Goal: Check status: Check status

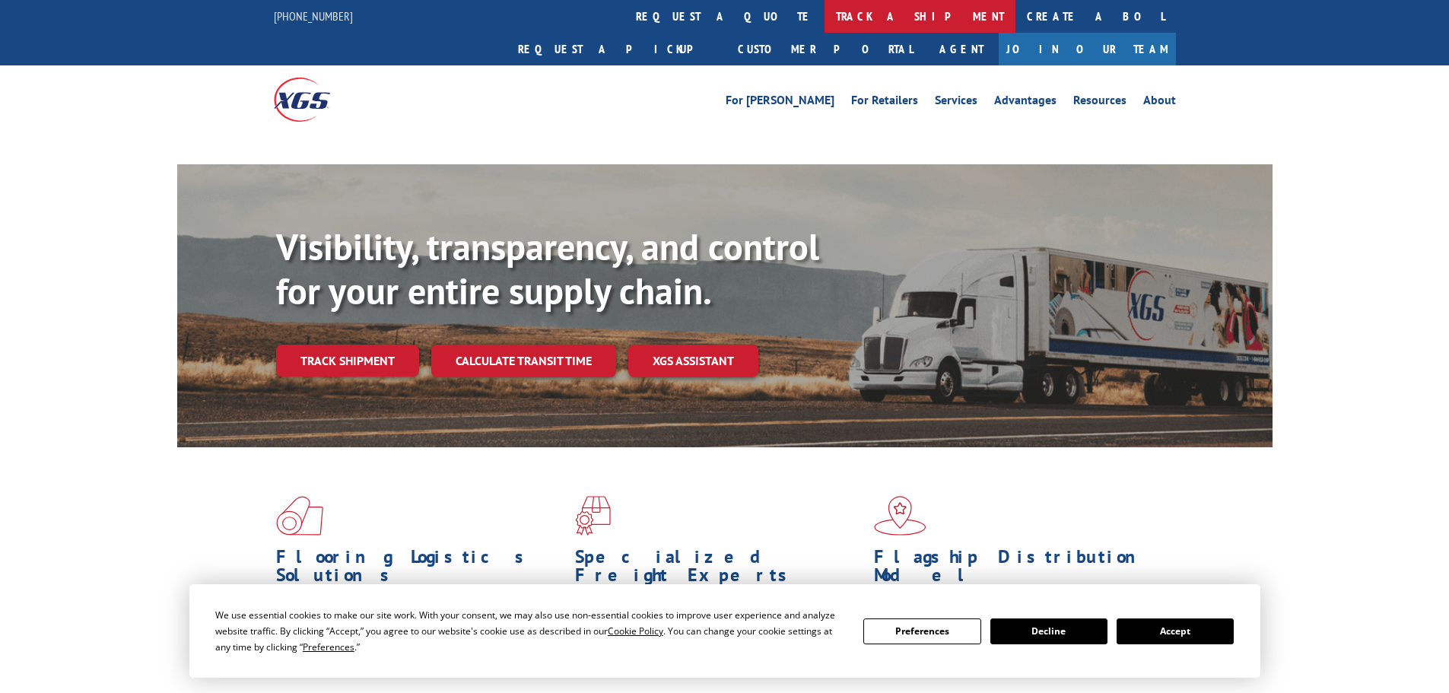
click at [824, 17] on link "track a shipment" at bounding box center [919, 16] width 191 height 33
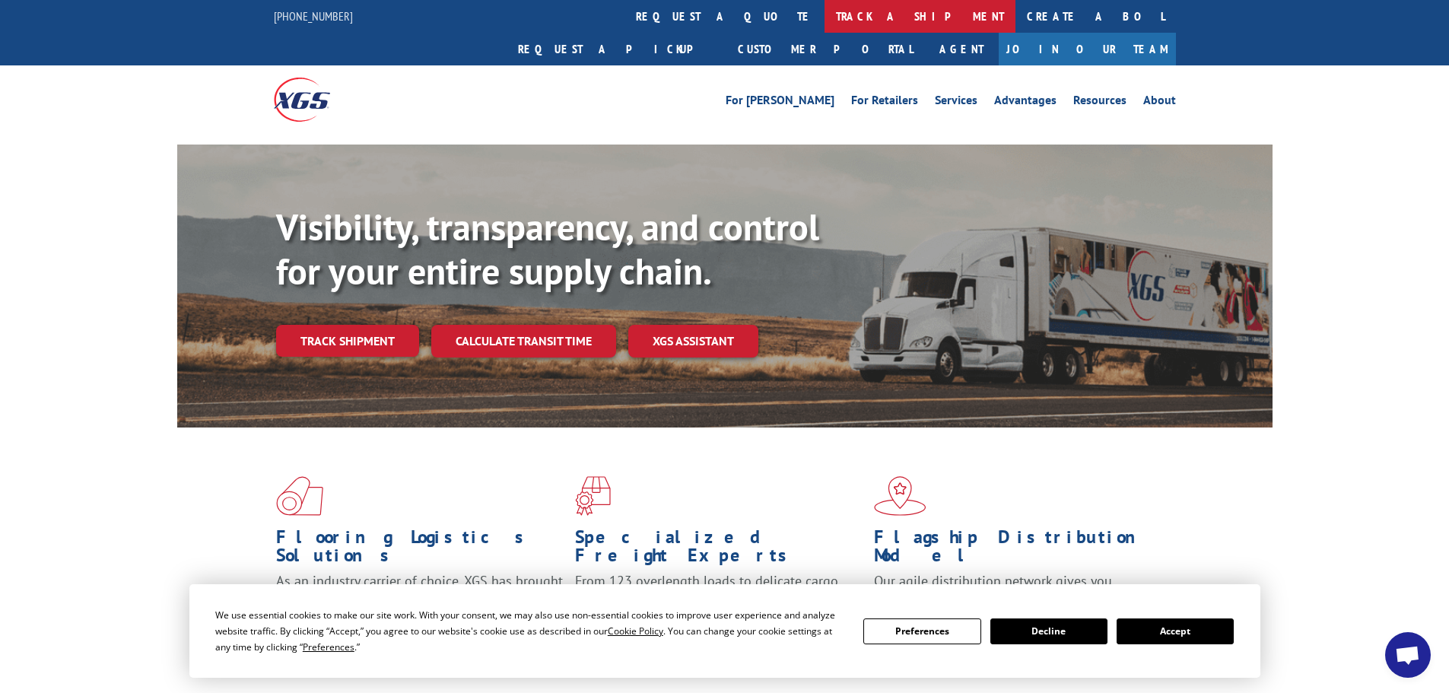
click at [824, 11] on link "track a shipment" at bounding box center [919, 16] width 191 height 33
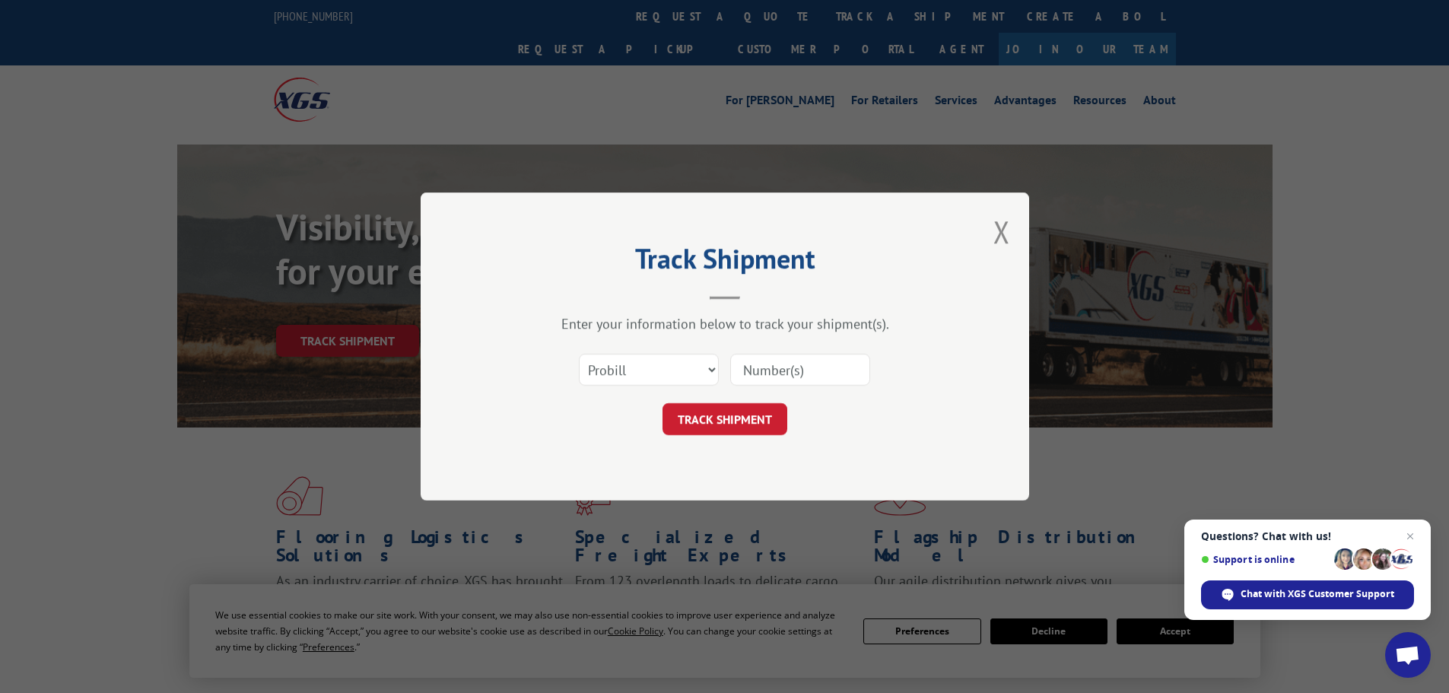
click at [750, 369] on input at bounding box center [800, 370] width 140 height 32
paste input "17470786"
type input "17470786"
click at [745, 415] on button "TRACK SHIPMENT" at bounding box center [724, 419] width 125 height 32
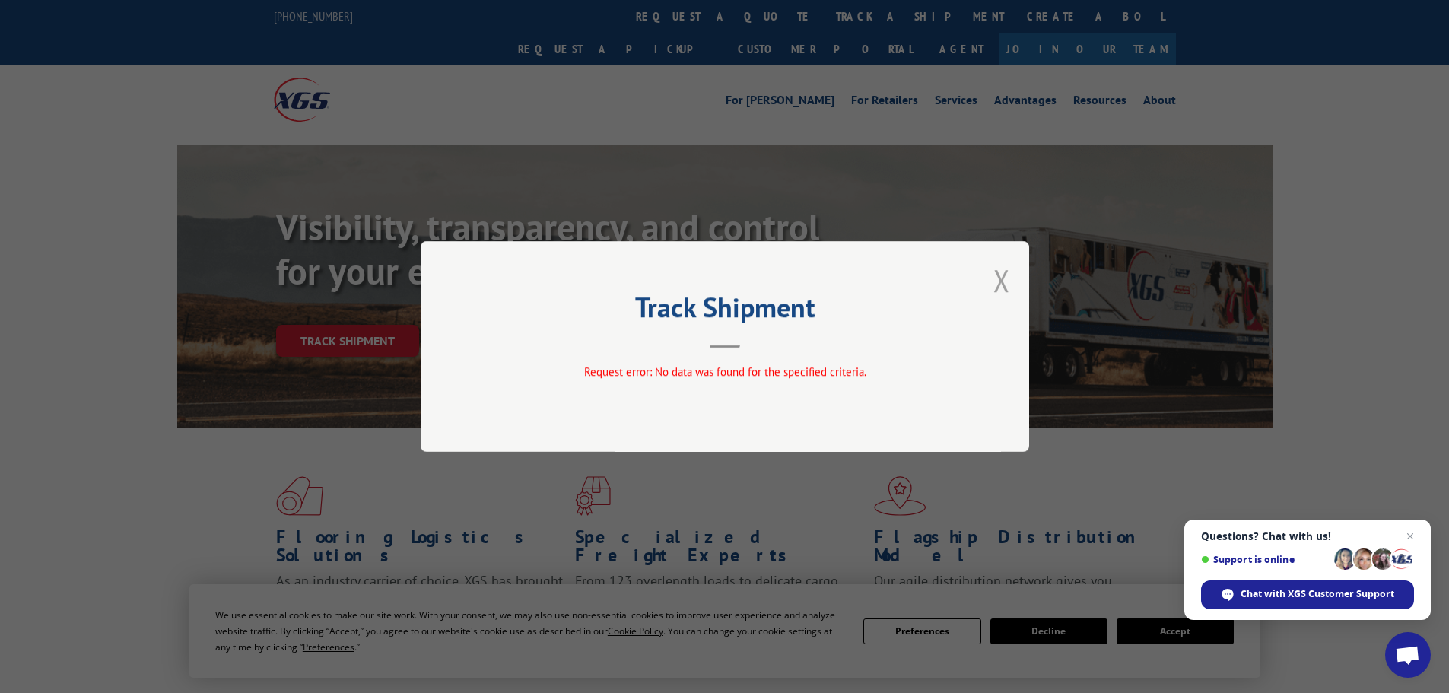
click at [1003, 281] on button "Close modal" at bounding box center [1001, 280] width 17 height 40
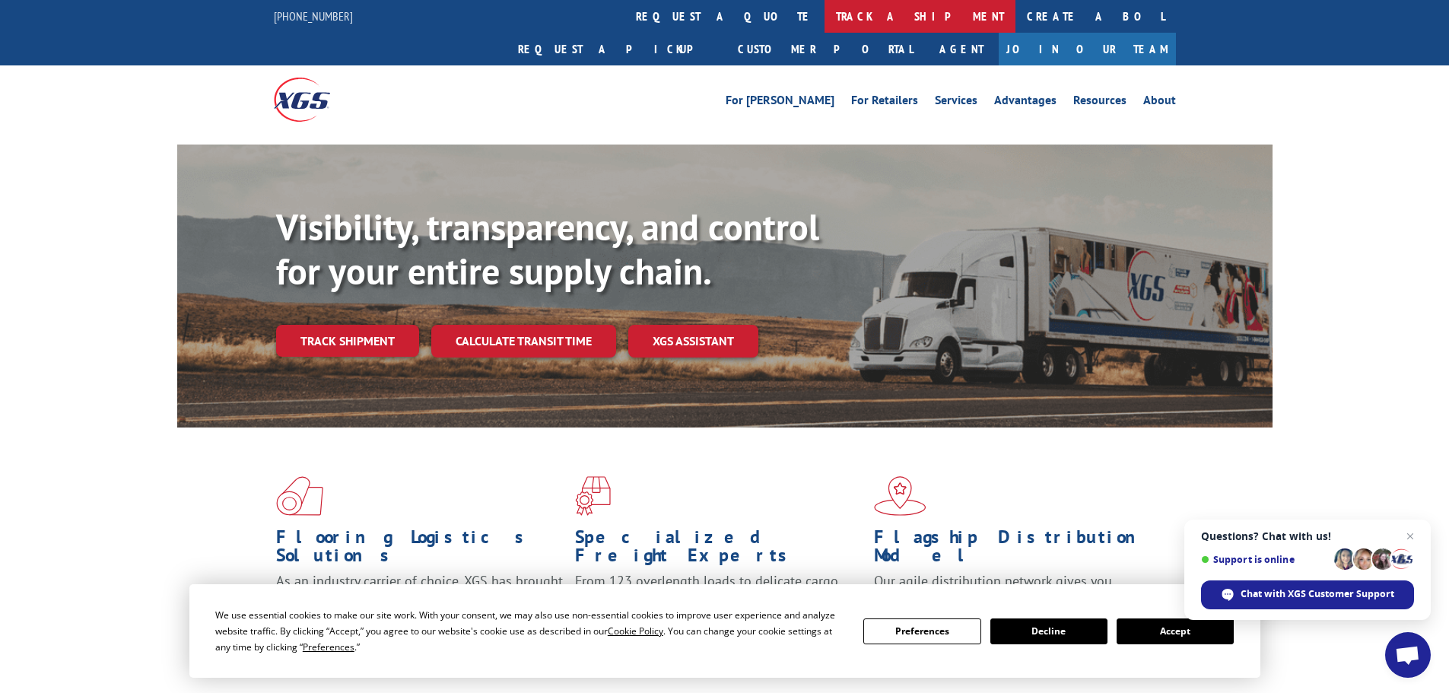
click at [824, 10] on link "track a shipment" at bounding box center [919, 16] width 191 height 33
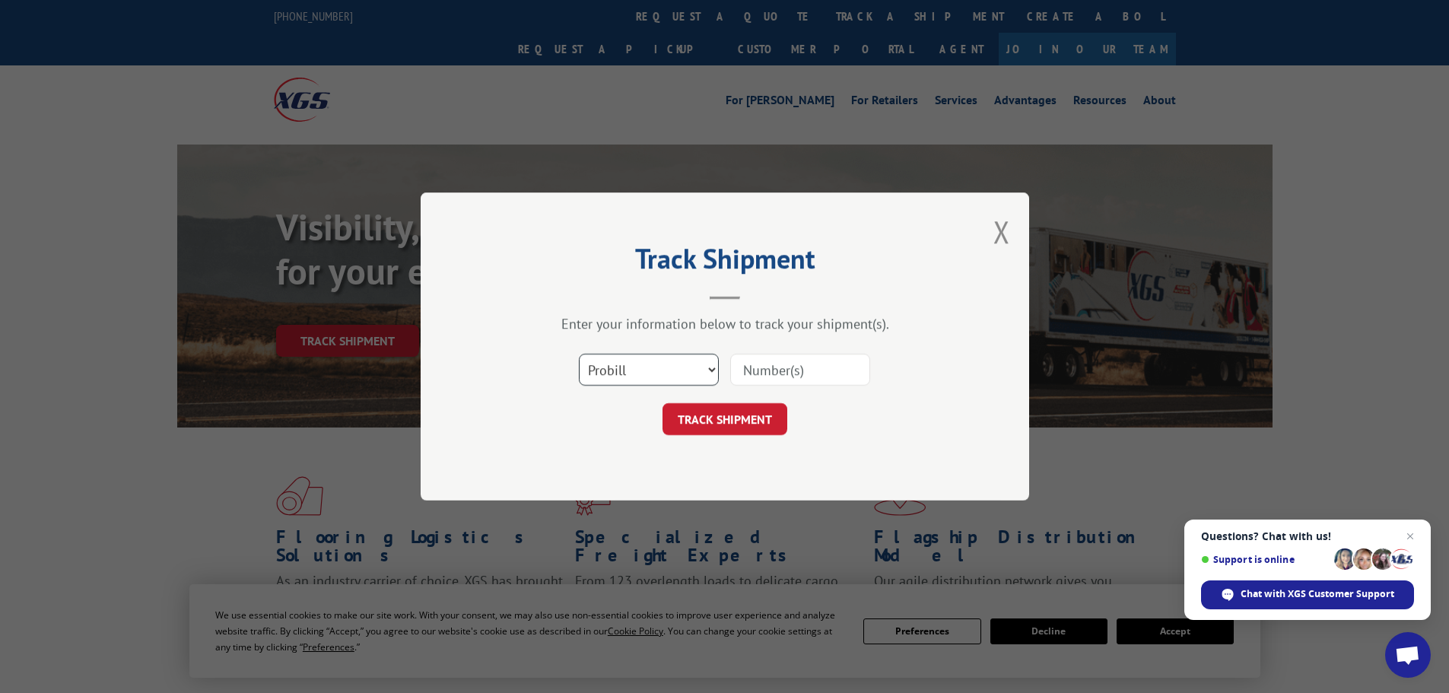
click at [707, 369] on select "Select category... Probill BOL PO" at bounding box center [649, 370] width 140 height 32
select select "po"
click at [579, 354] on select "Select category... Probill BOL PO" at bounding box center [649, 370] width 140 height 32
click at [768, 380] on input at bounding box center [800, 370] width 140 height 32
paste input "08544540"
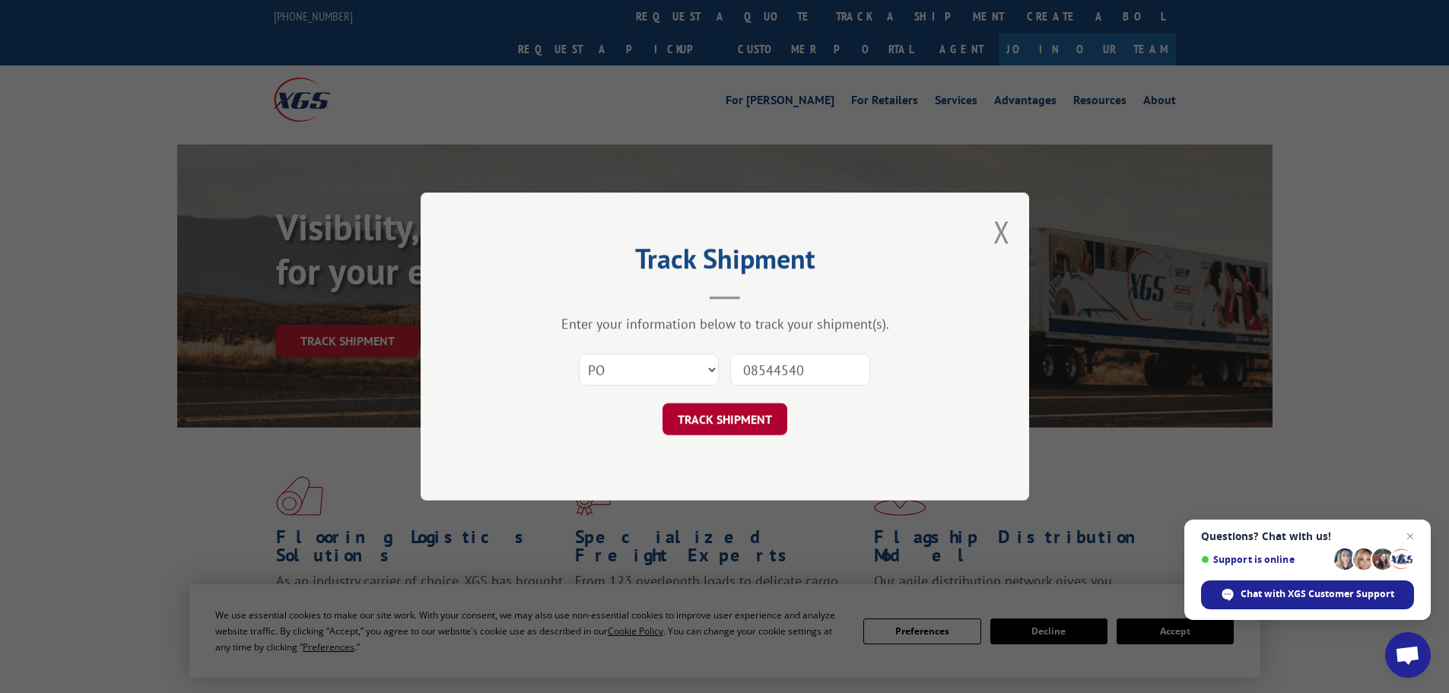
type input "08544540"
click at [747, 415] on button "TRACK SHIPMENT" at bounding box center [724, 419] width 125 height 32
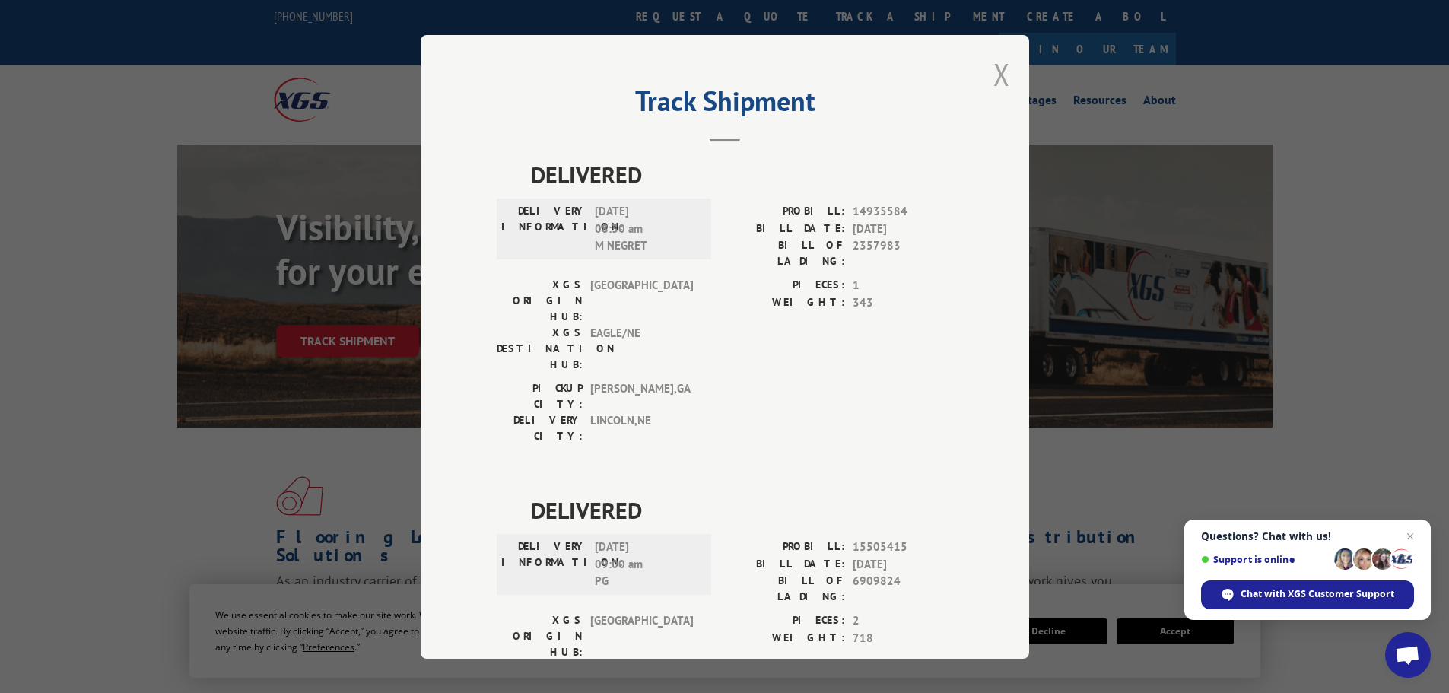
click at [995, 74] on button "Close modal" at bounding box center [1001, 74] width 17 height 40
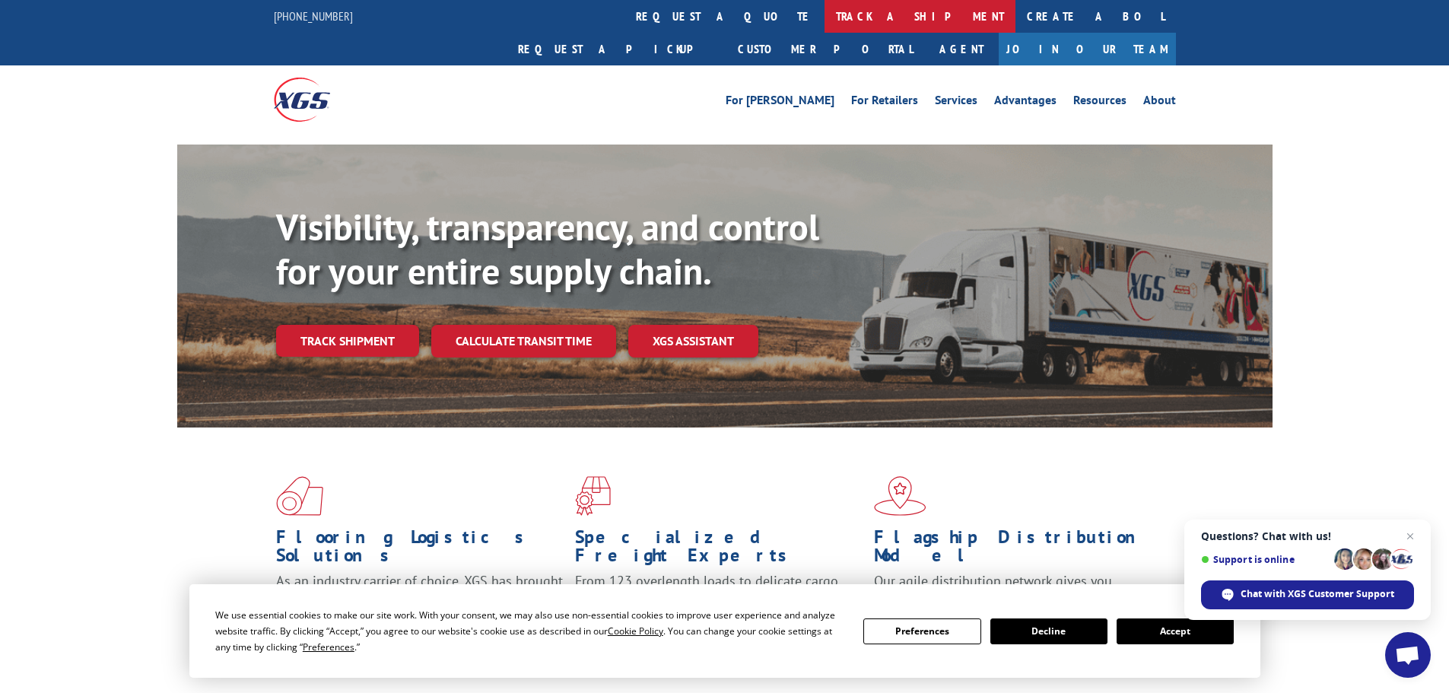
click at [824, 24] on link "track a shipment" at bounding box center [919, 16] width 191 height 33
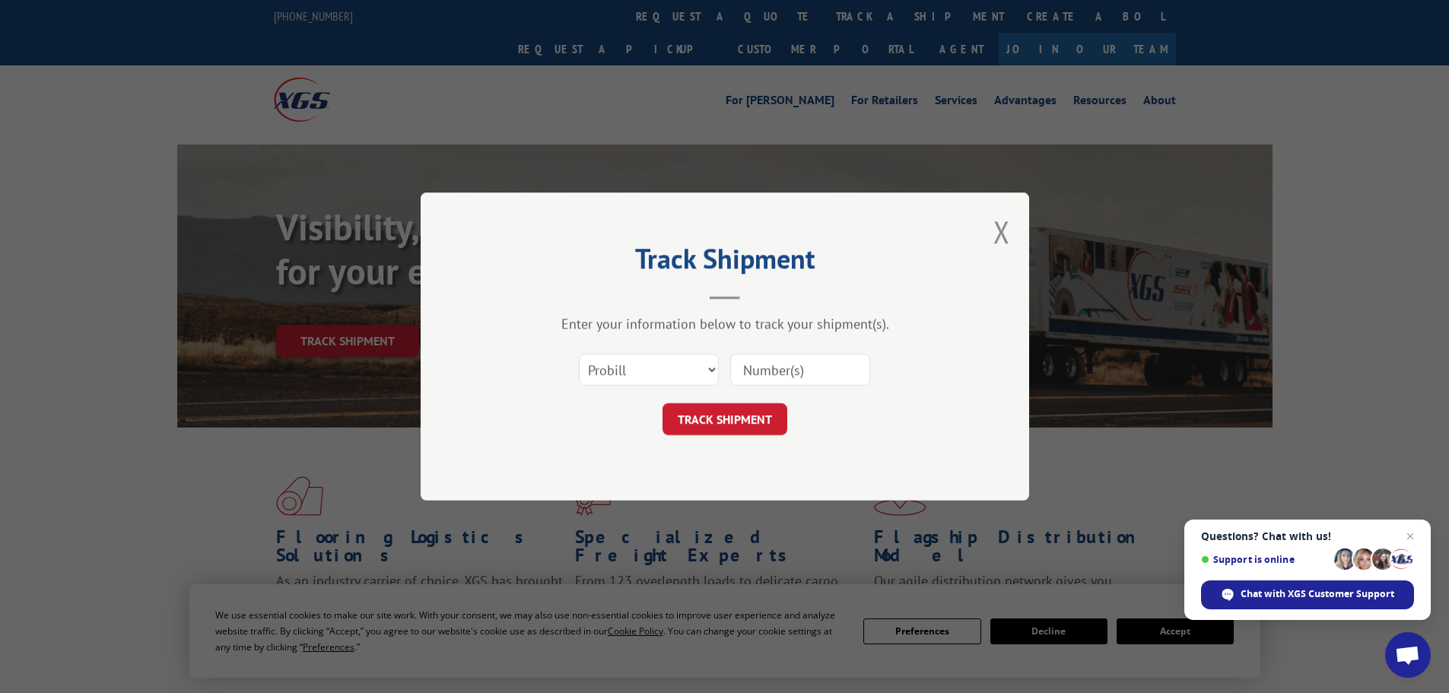
click at [754, 377] on input at bounding box center [800, 370] width 140 height 32
paste input "17470786"
type input "17470786"
click at [736, 427] on button "TRACK SHIPMENT" at bounding box center [724, 419] width 125 height 32
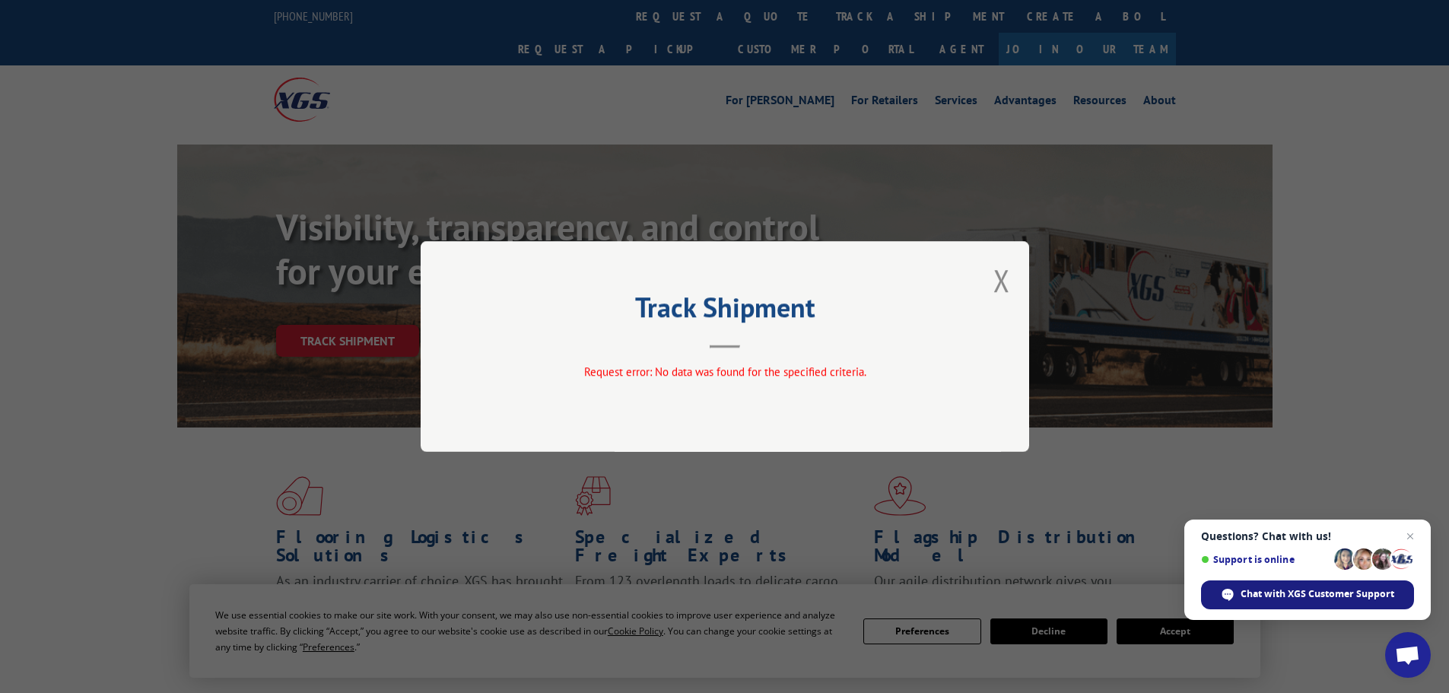
click at [1297, 599] on span "Chat with XGS Customer Support" at bounding box center [1318, 594] width 154 height 14
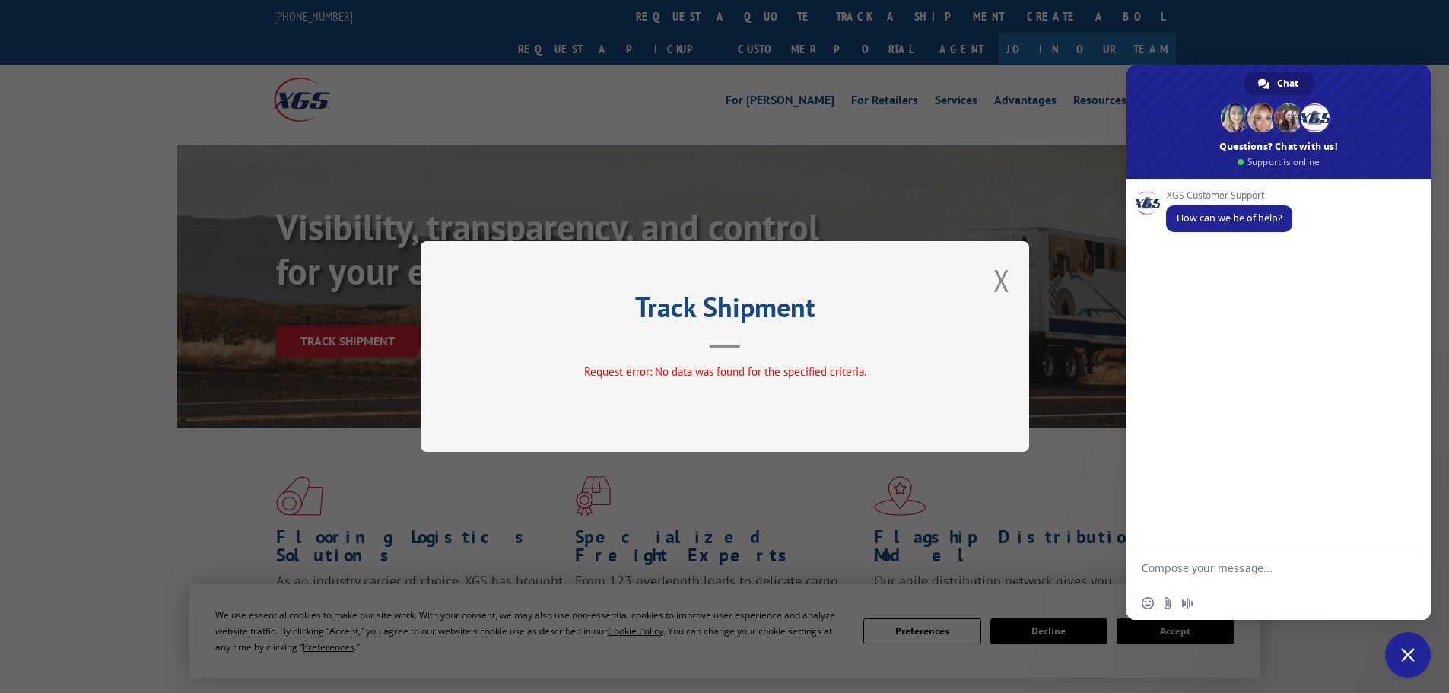
click at [1209, 570] on textarea "Compose your message..." at bounding box center [1263, 567] width 243 height 38
paste textarea "17470786"
type textarea "Checking on Pro# 17470786. Looking for an ETA"
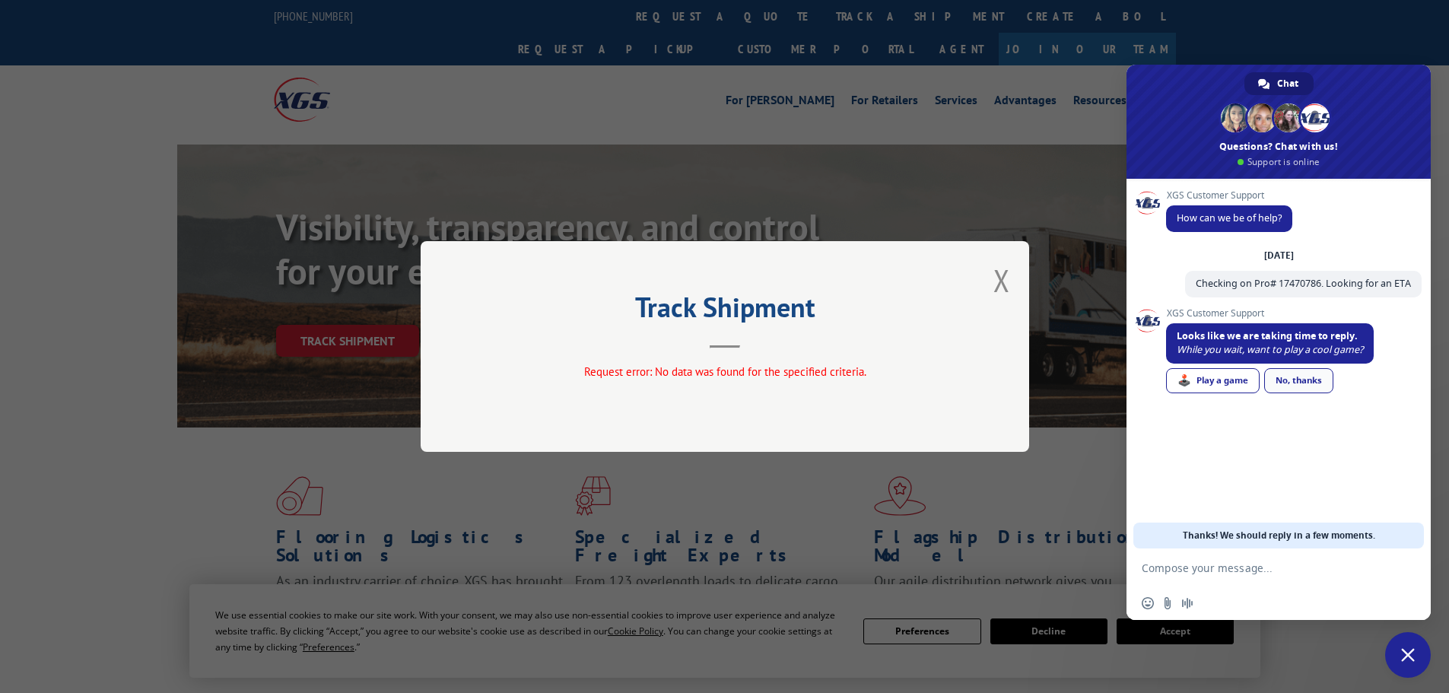
click at [1315, 386] on link "No, thanks" at bounding box center [1298, 380] width 69 height 25
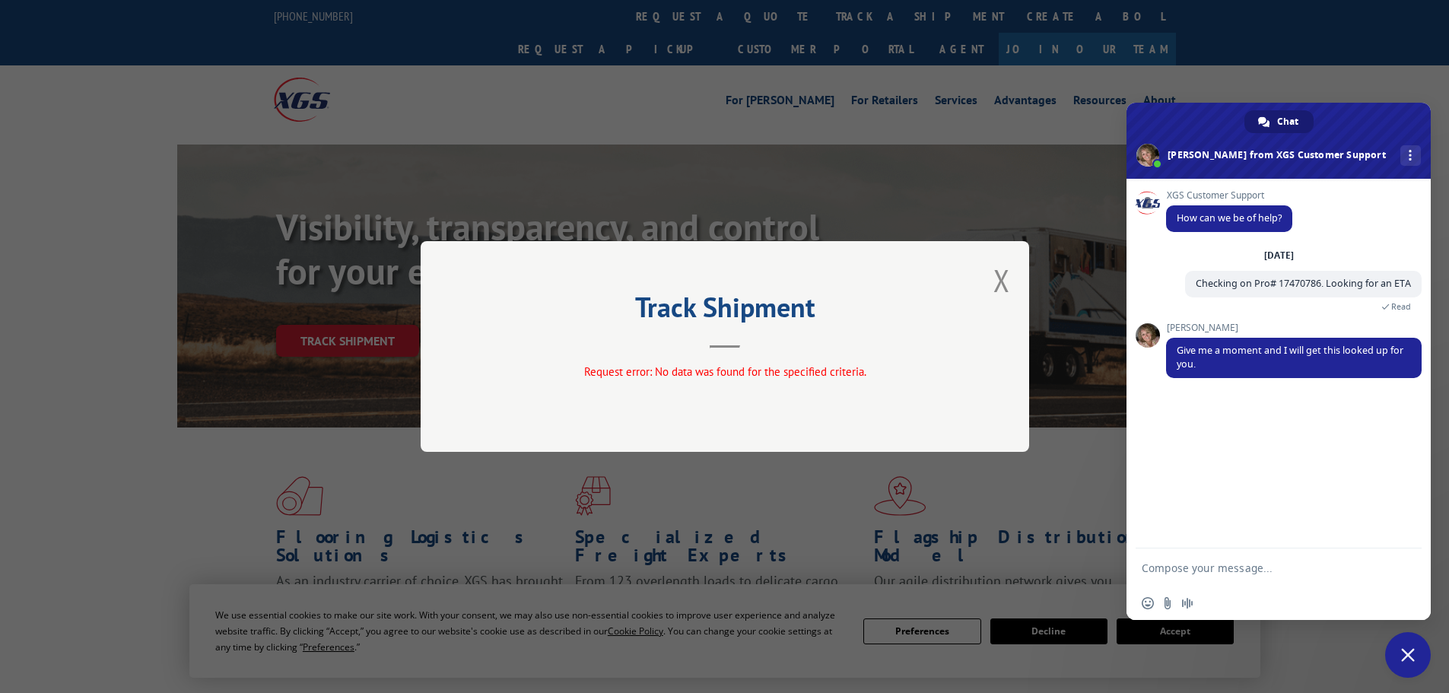
click at [1189, 572] on textarea "Compose your message..." at bounding box center [1263, 567] width 243 height 38
type textarea "Thank you"
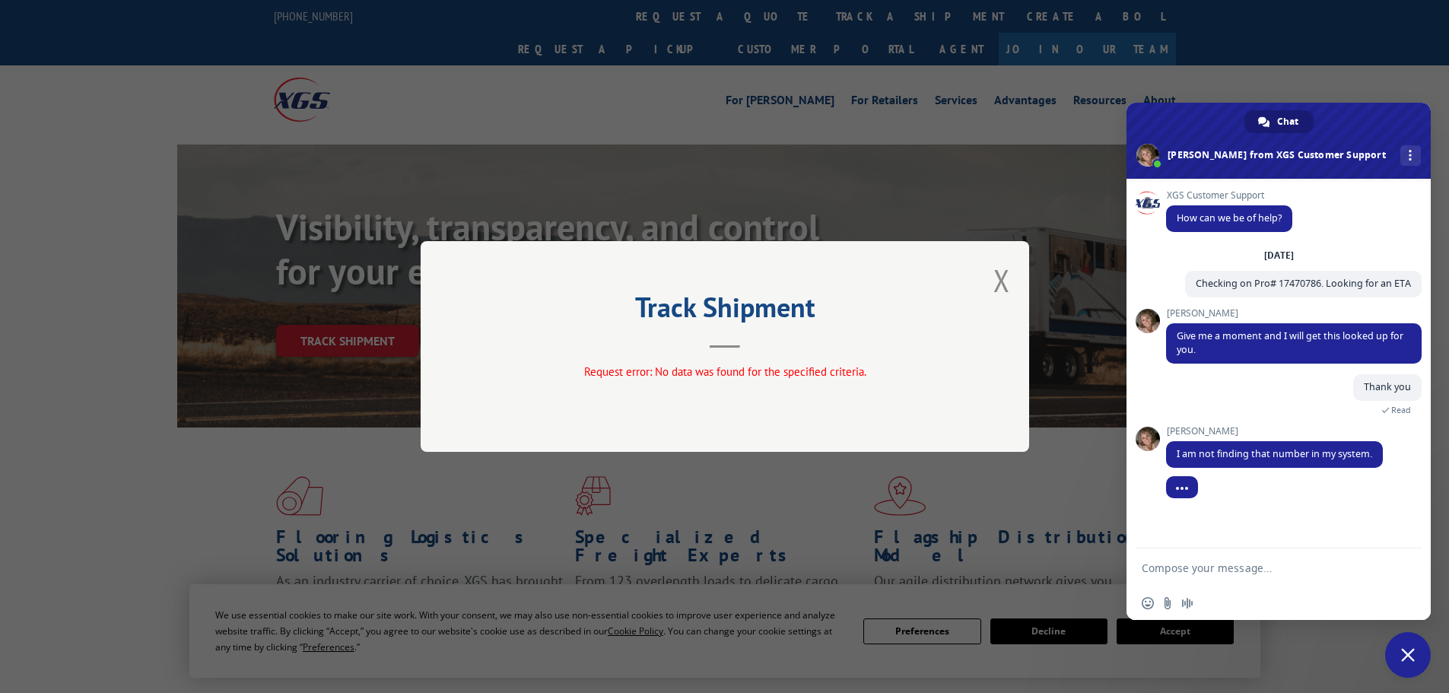
click at [1248, 574] on textarea "Compose your message..." at bounding box center [1263, 567] width 243 height 38
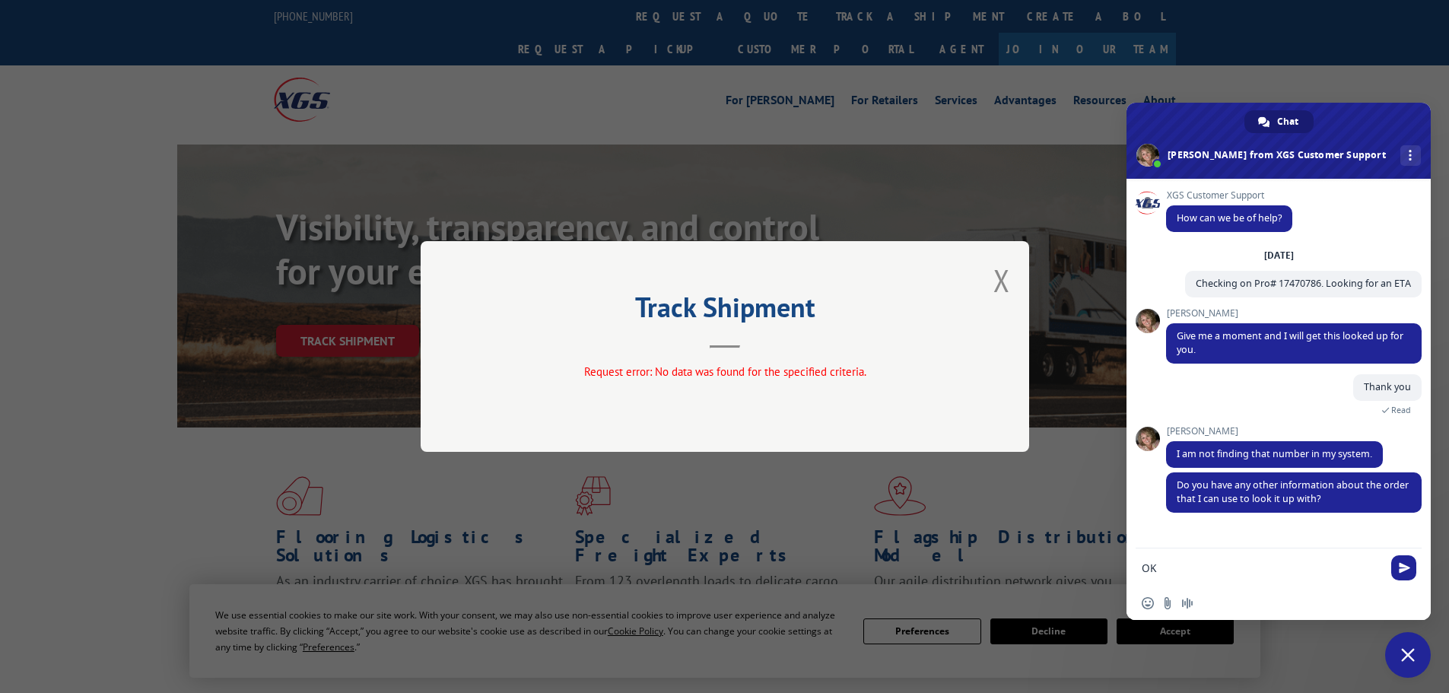
type textarea "O"
click at [1158, 567] on textarea "Compose your message..." at bounding box center [1263, 567] width 243 height 38
click at [1155, 570] on textarea "Compose your message..." at bounding box center [1263, 567] width 243 height 38
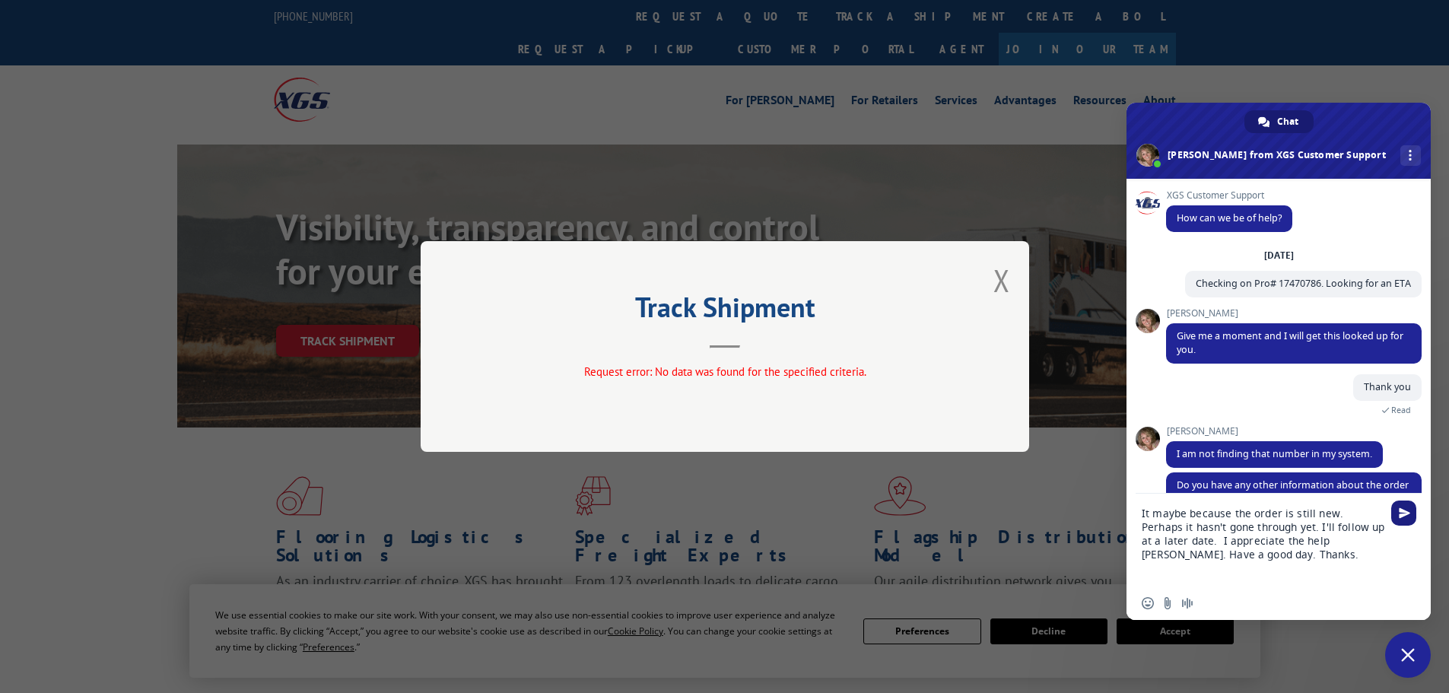
type textarea "It maybe because the order is still new. Perhaps it hasn't gone through yet. I'…"
click at [1408, 514] on span "Send" at bounding box center [1404, 512] width 11 height 11
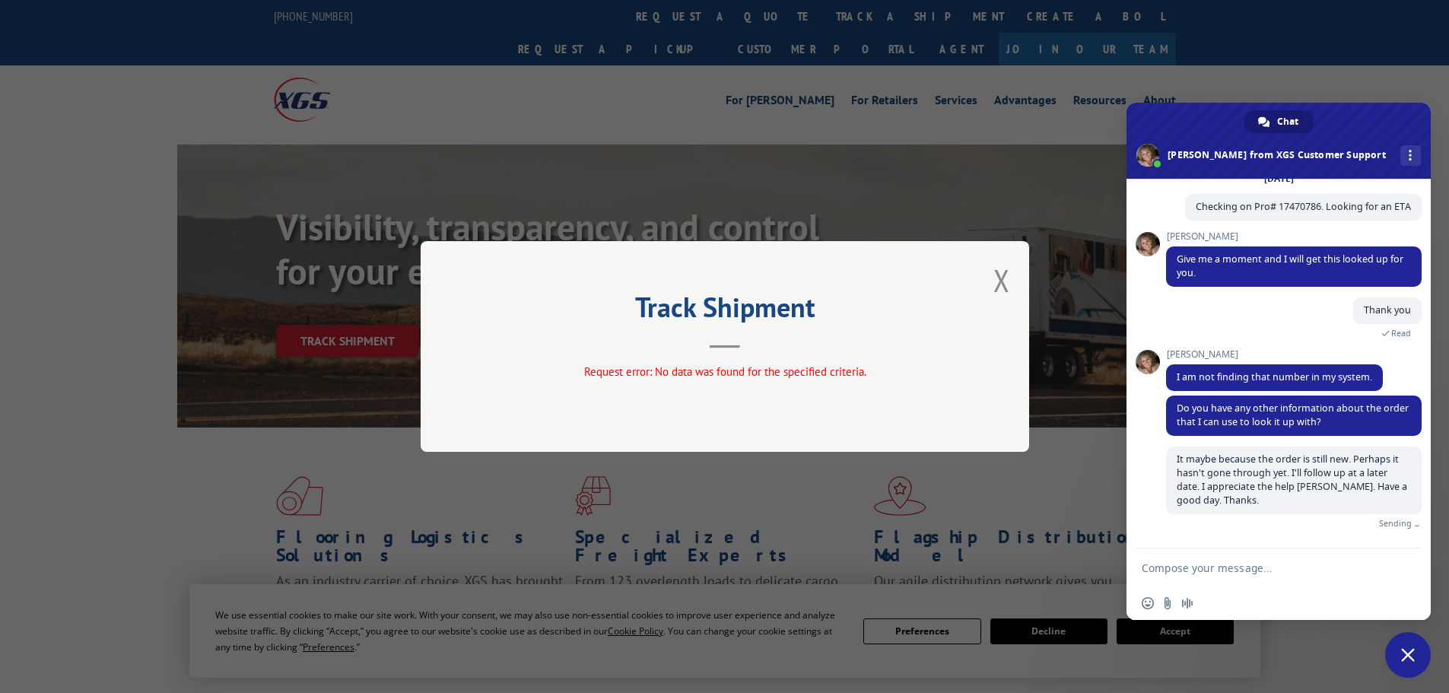
scroll to position [59, 0]
